Goal: Information Seeking & Learning: Compare options

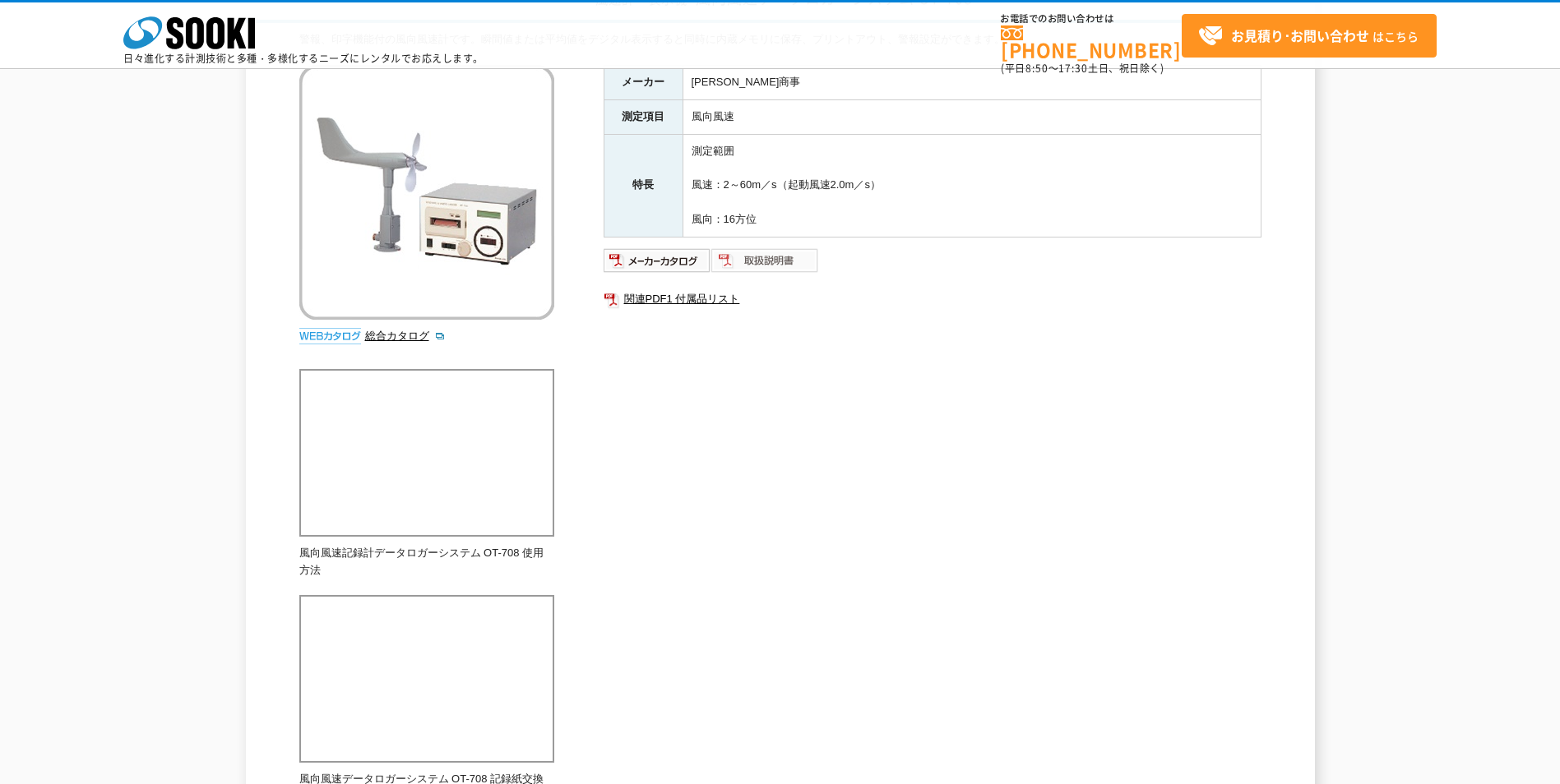
click at [766, 262] on img at bounding box center [764, 261] width 108 height 27
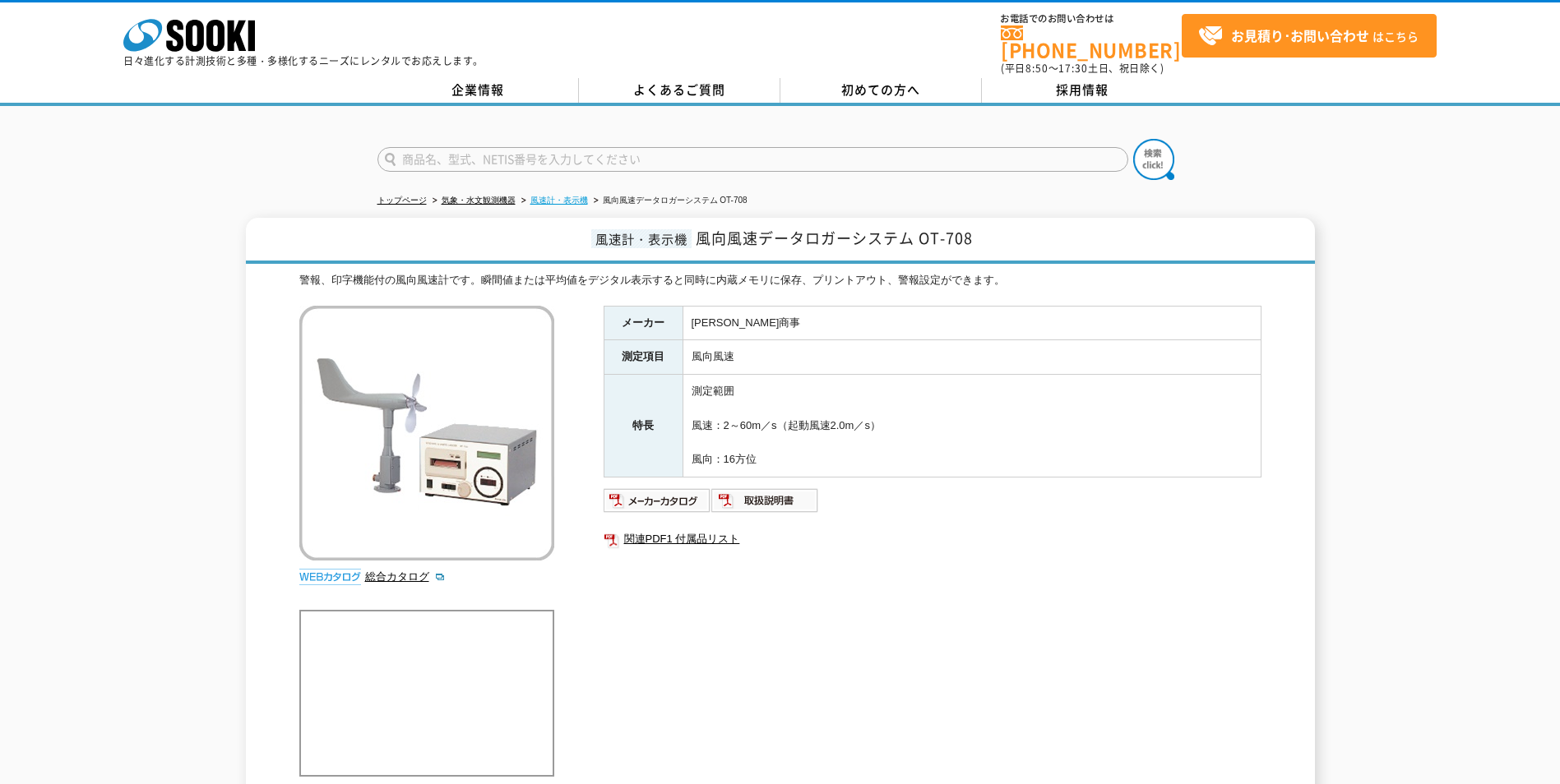
click at [573, 195] on link "風速計・表示機" at bounding box center [559, 199] width 57 height 9
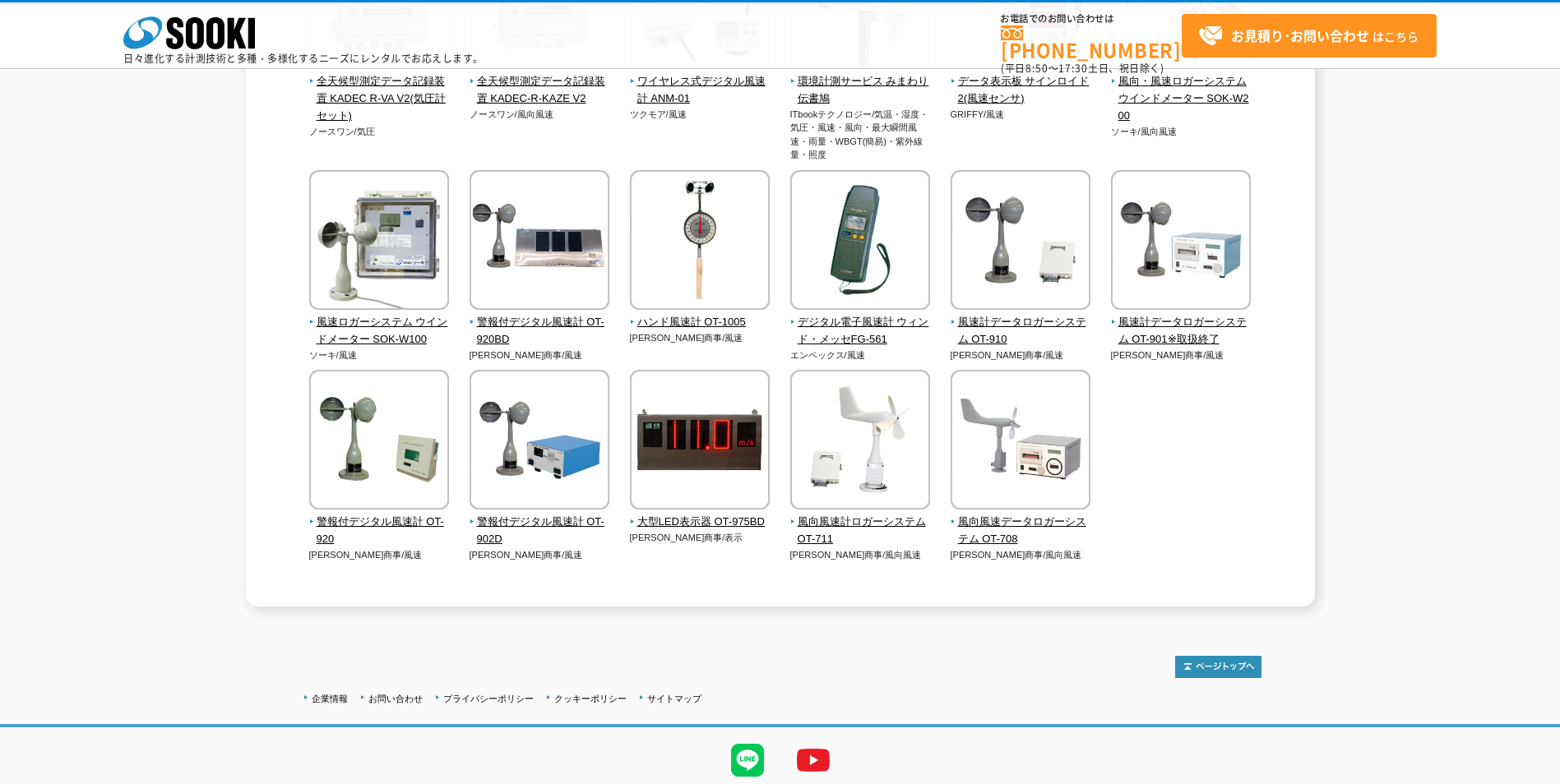
scroll to position [329, 0]
click at [997, 336] on span "風速計データロガーシステム OT-910" at bounding box center [1022, 331] width 141 height 34
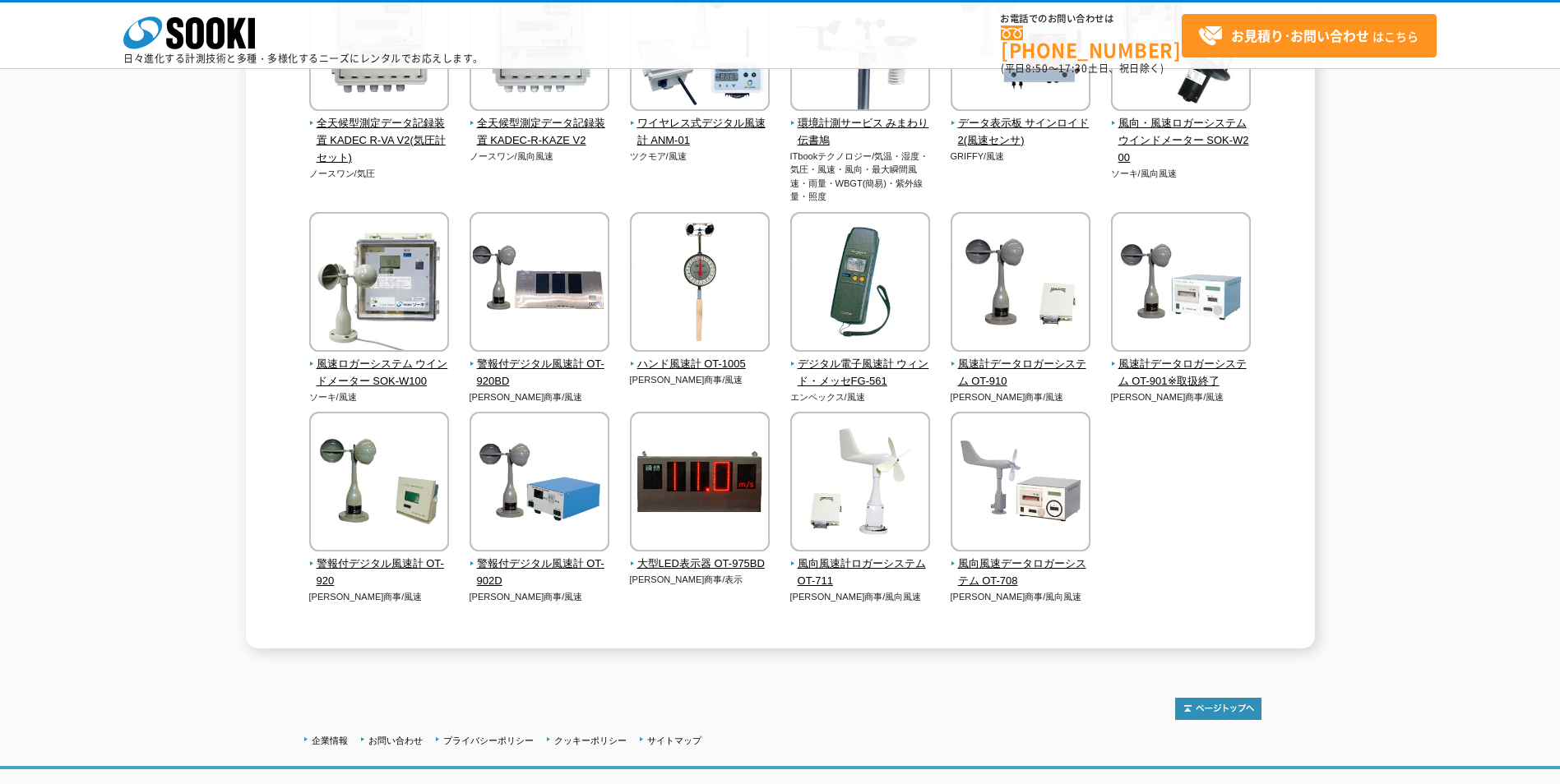
scroll to position [247, 0]
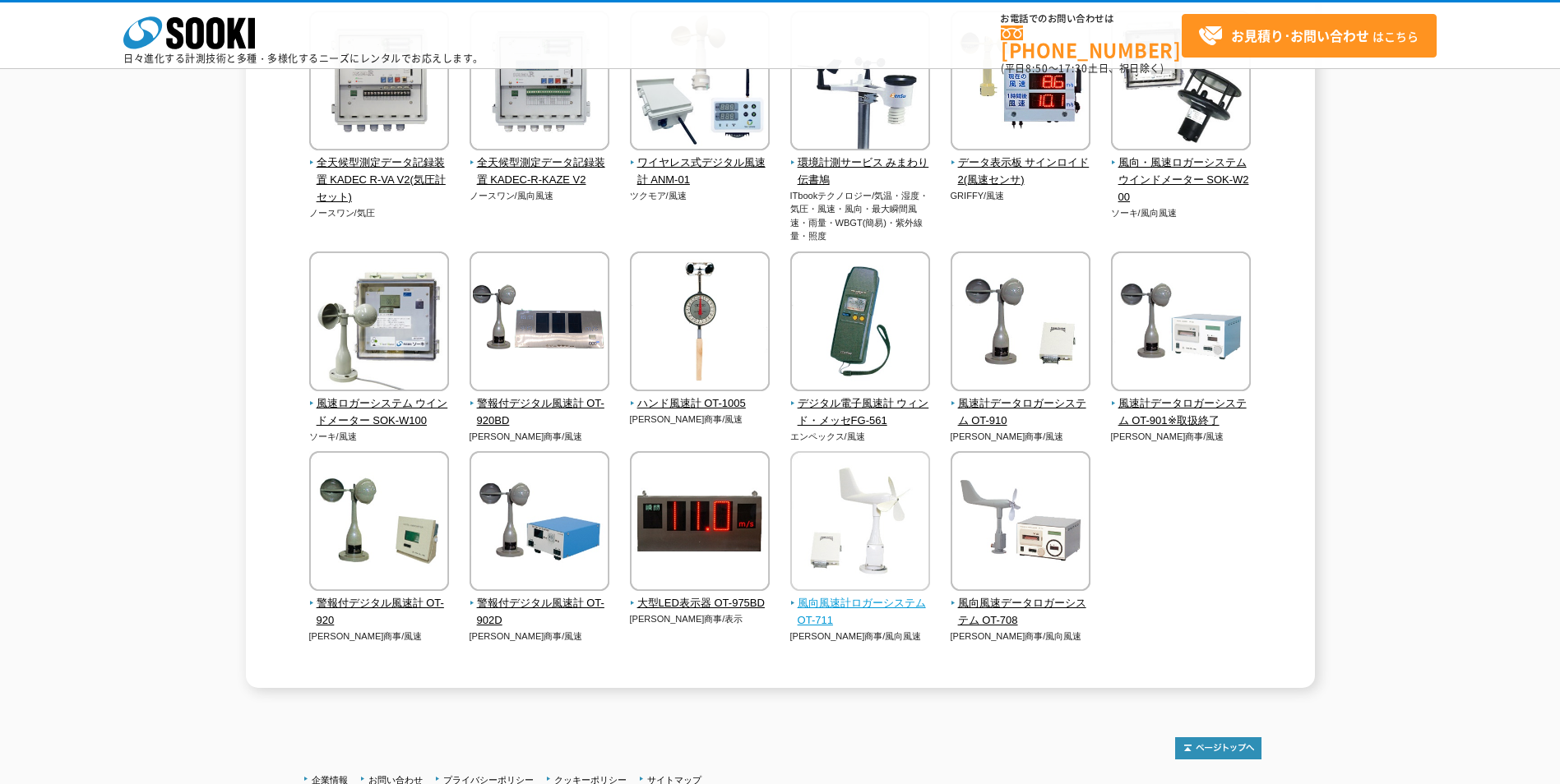
click at [812, 621] on span "風向風速計ロガーシステム OT-711" at bounding box center [861, 613] width 141 height 34
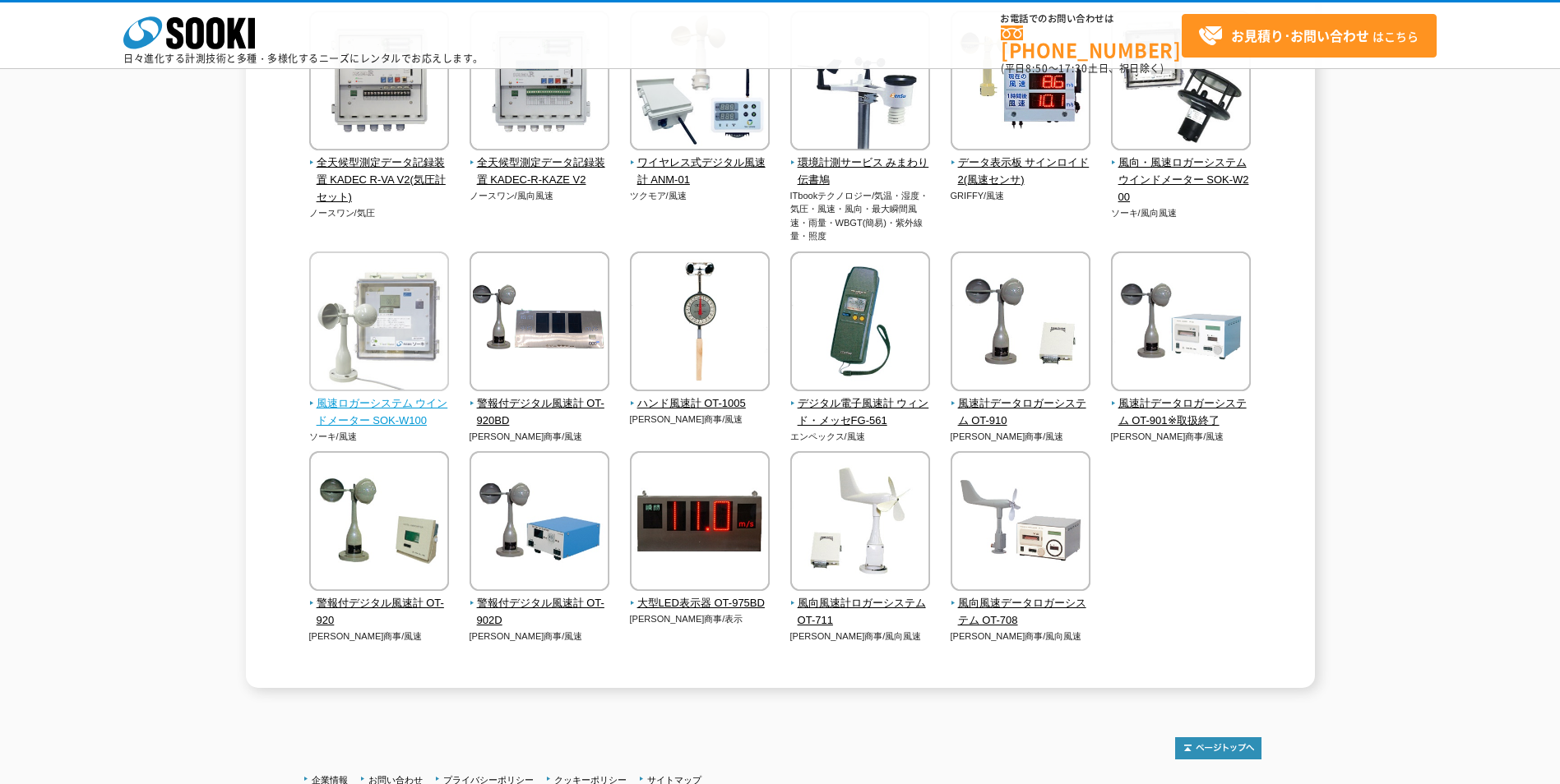
click at [375, 423] on span "風速ロガーシステム ウインドメーター SOK-W100" at bounding box center [379, 412] width 141 height 34
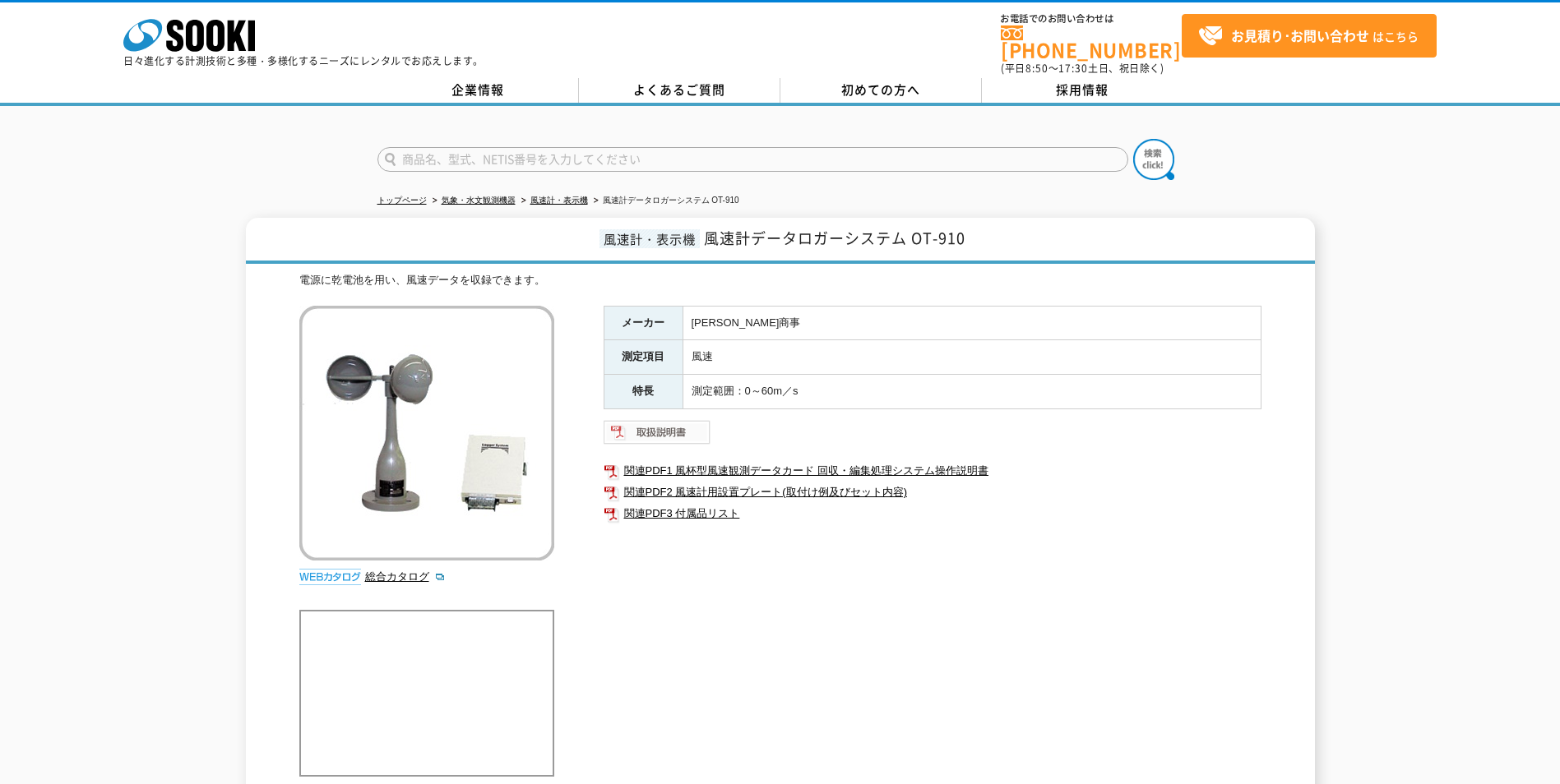
click at [690, 430] on img at bounding box center [657, 432] width 108 height 27
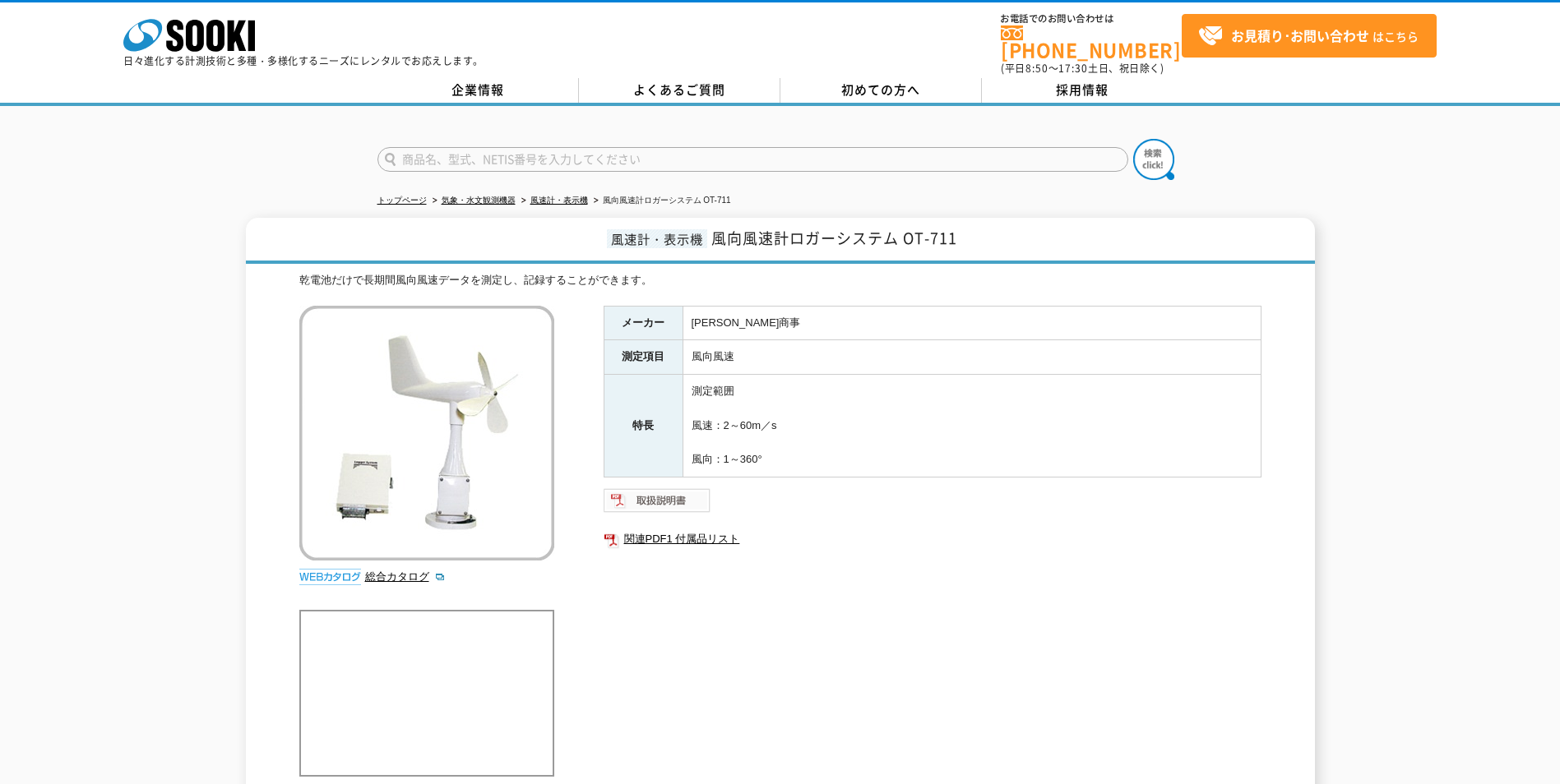
click at [646, 500] on img at bounding box center [657, 501] width 108 height 27
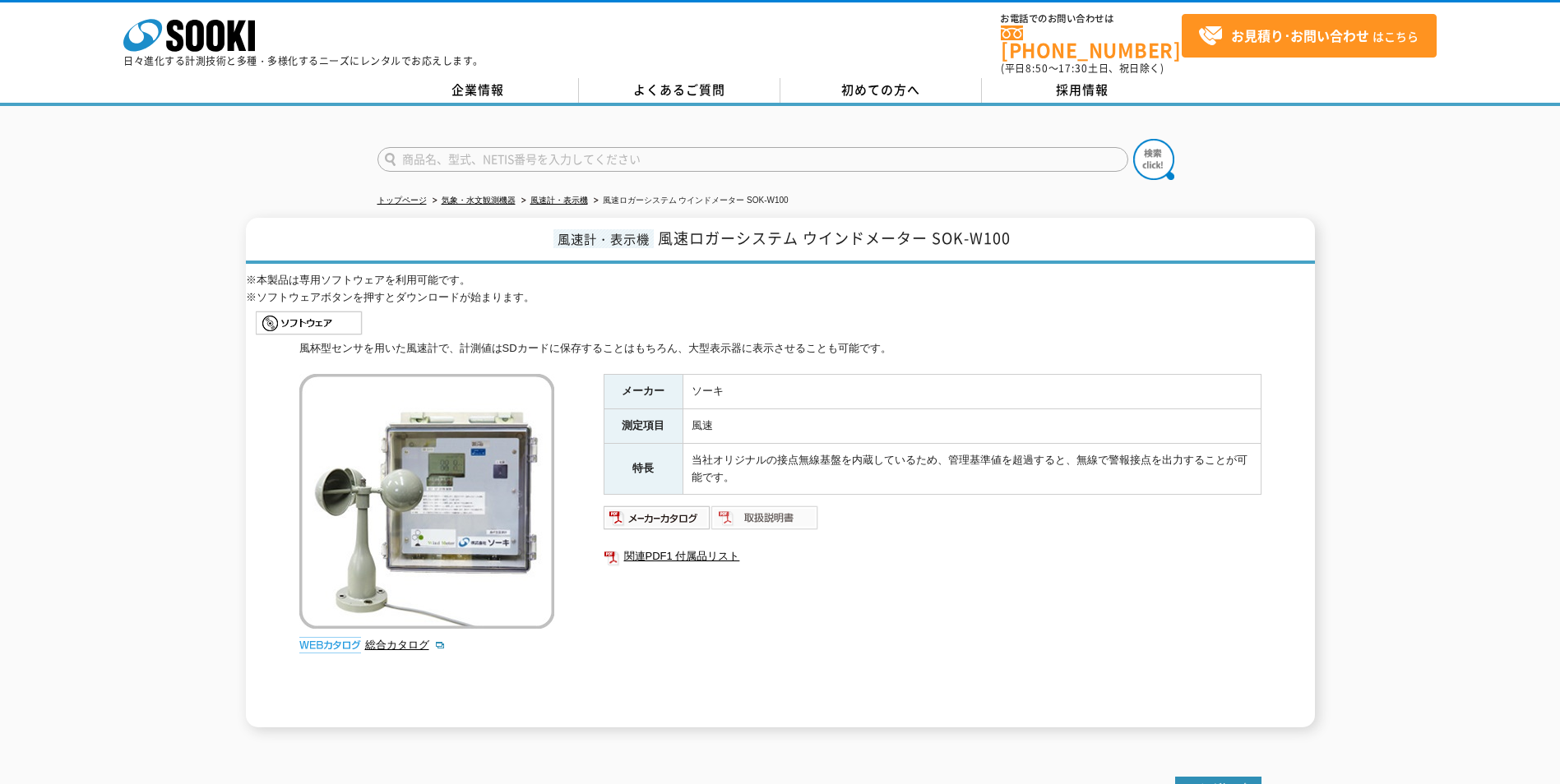
click at [780, 513] on img at bounding box center [764, 518] width 108 height 27
